Goal: Communication & Community: Connect with others

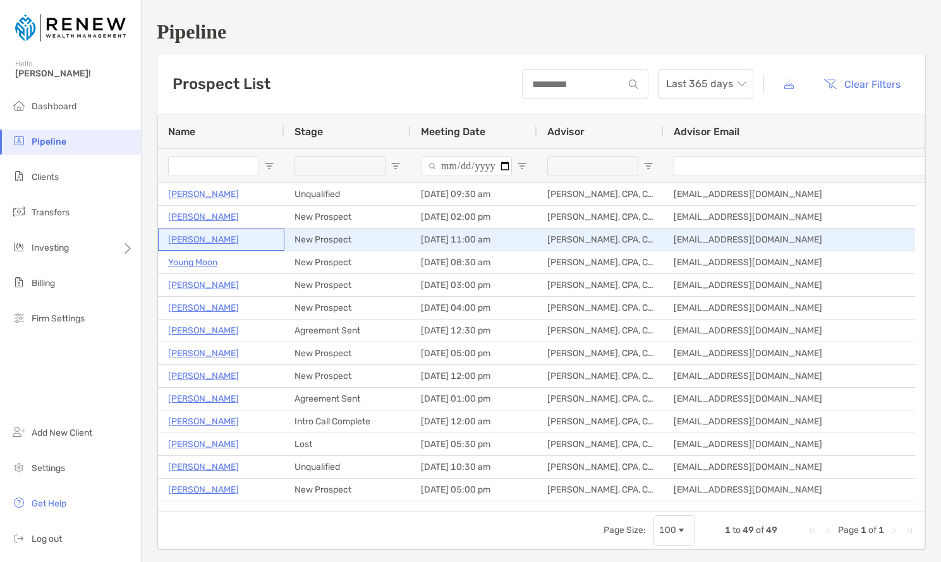
click at [194, 241] on p "[PERSON_NAME]" at bounding box center [203, 240] width 71 height 16
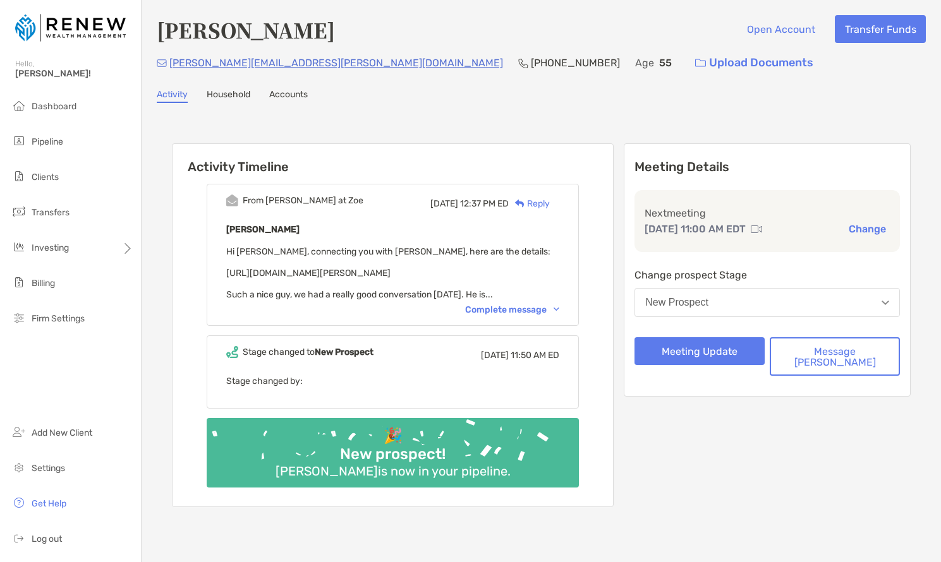
click at [532, 308] on div "Complete message" at bounding box center [512, 310] width 94 height 11
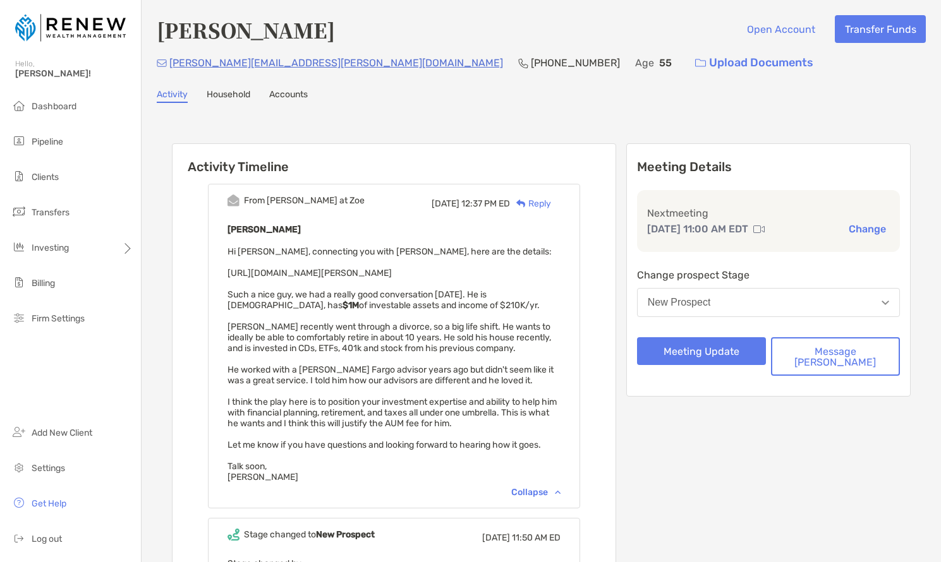
drag, startPoint x: 244, startPoint y: 274, endPoint x: 461, endPoint y: 276, distance: 217.4
click at [461, 276] on div "[PERSON_NAME] Hi [PERSON_NAME], connecting you with [PERSON_NAME], here are the…" at bounding box center [394, 352] width 333 height 261
click at [632, 111] on div "[PERSON_NAME] Open Account Transfer Funds [PERSON_NAME][EMAIL_ADDRESS][PERSON_N…" at bounding box center [541, 368] width 799 height 736
